Goal: Navigation & Orientation: Find specific page/section

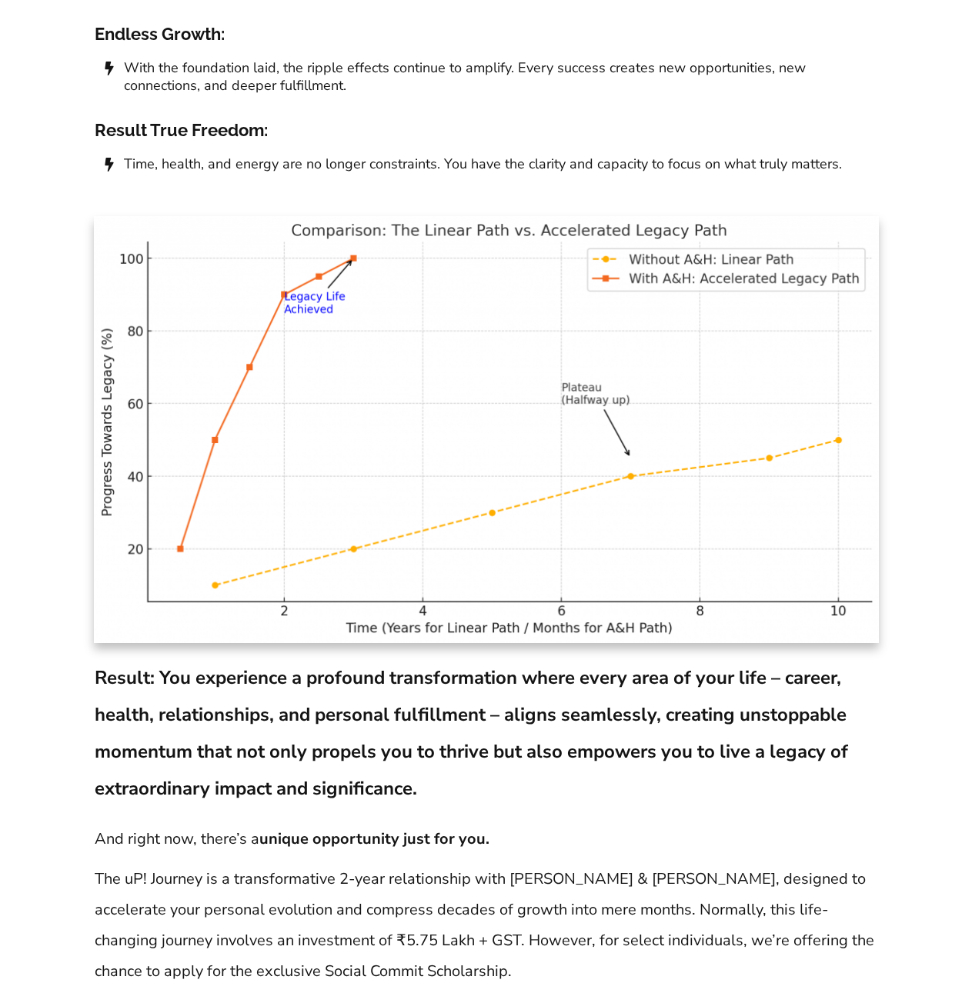
scroll to position [10149, 0]
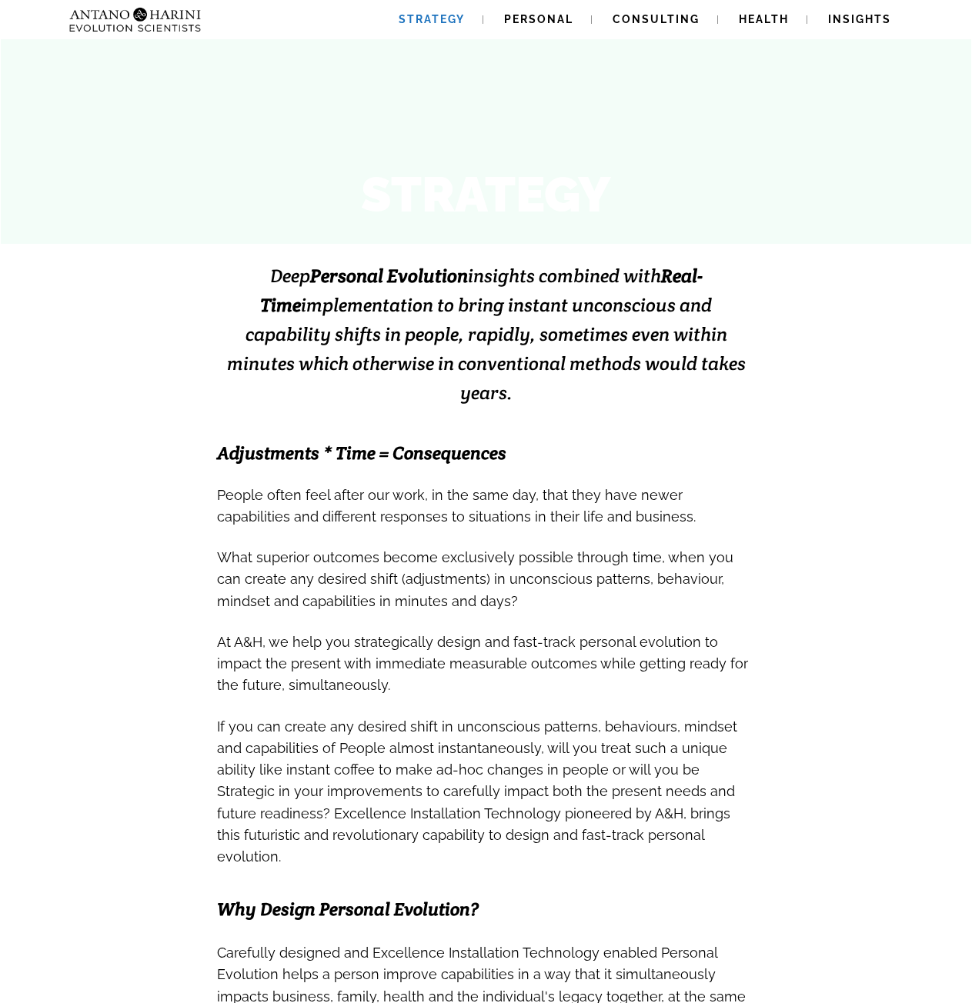
scroll to position [160, 0]
